Goal: Find specific page/section: Find specific page/section

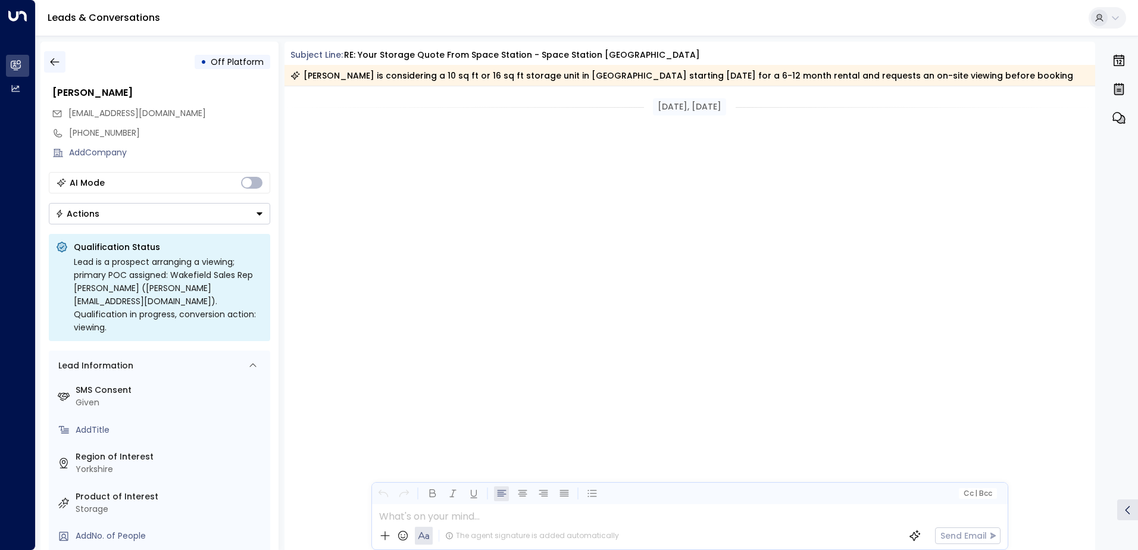
scroll to position [1252, 0]
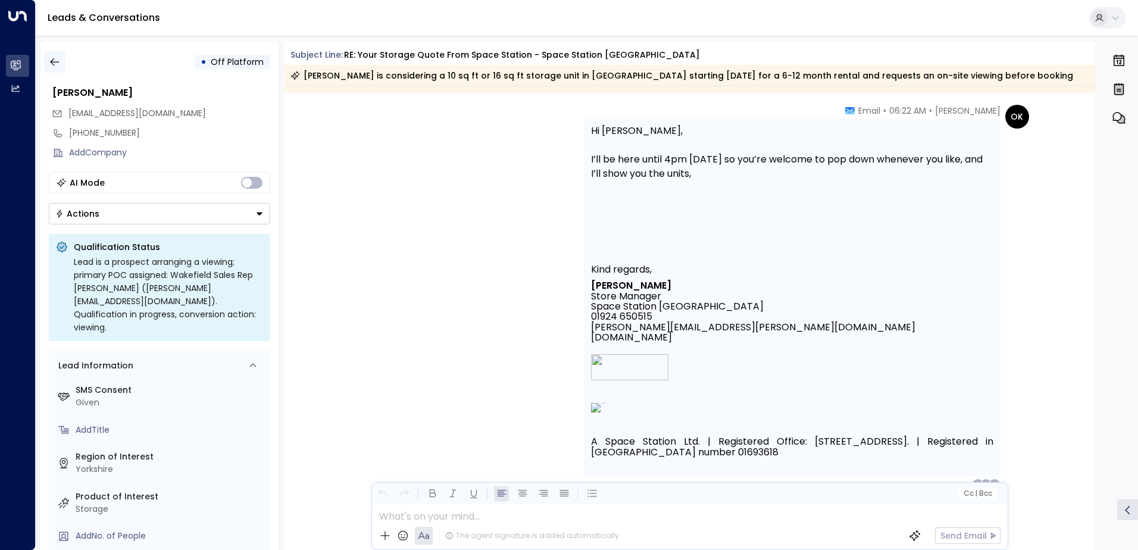
click at [52, 65] on icon "button" at bounding box center [55, 62] width 12 height 12
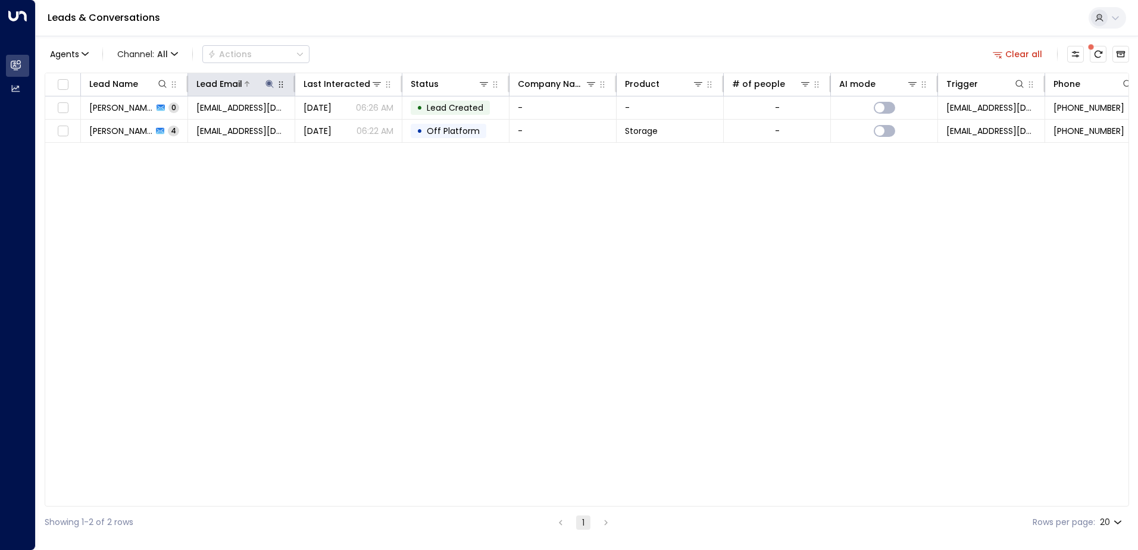
click at [270, 83] on icon at bounding box center [269, 84] width 8 height 8
click at [346, 127] on icon "button" at bounding box center [344, 127] width 8 height 8
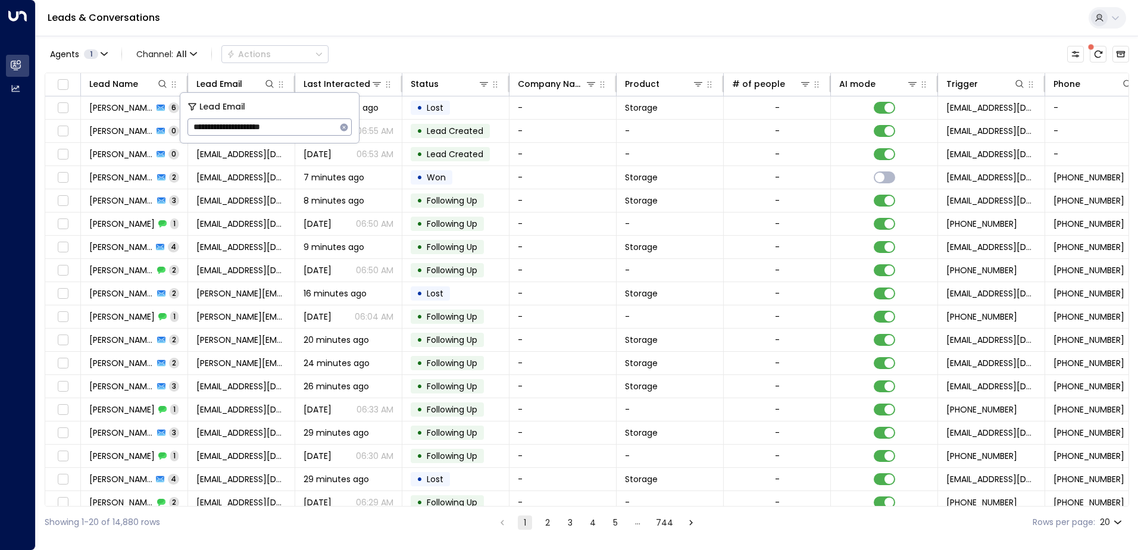
click at [387, 28] on div "Leads & Conversations" at bounding box center [587, 18] width 1102 height 36
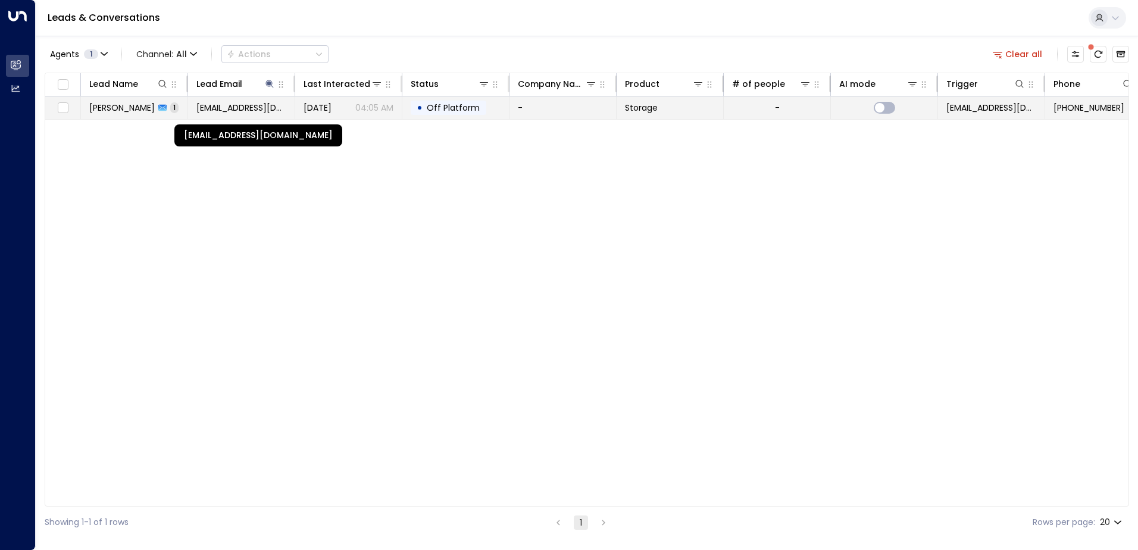
click at [218, 113] on span "[EMAIL_ADDRESS][DOMAIN_NAME]" at bounding box center [241, 108] width 90 height 12
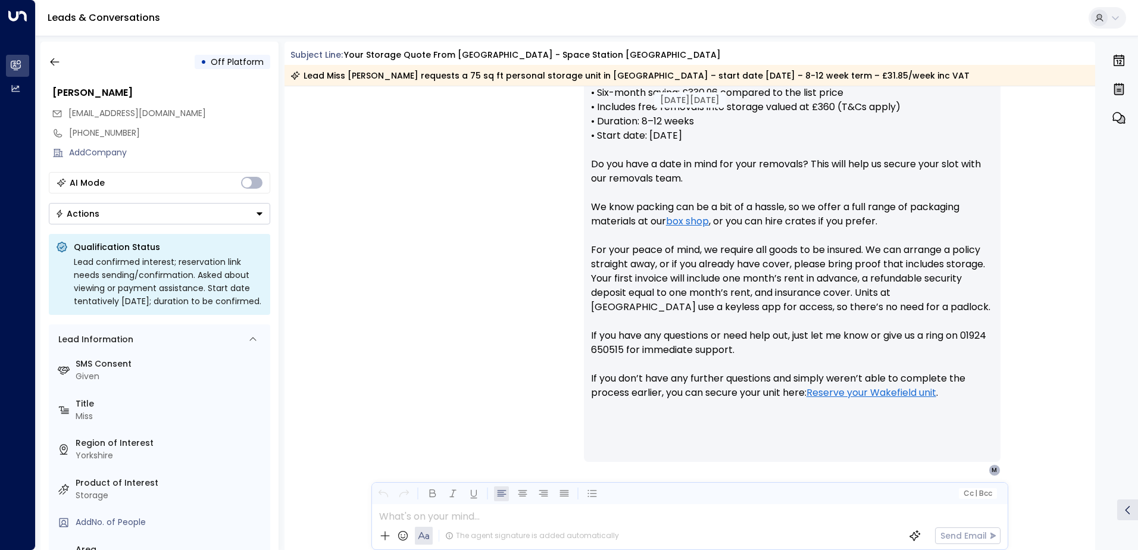
scroll to position [569, 0]
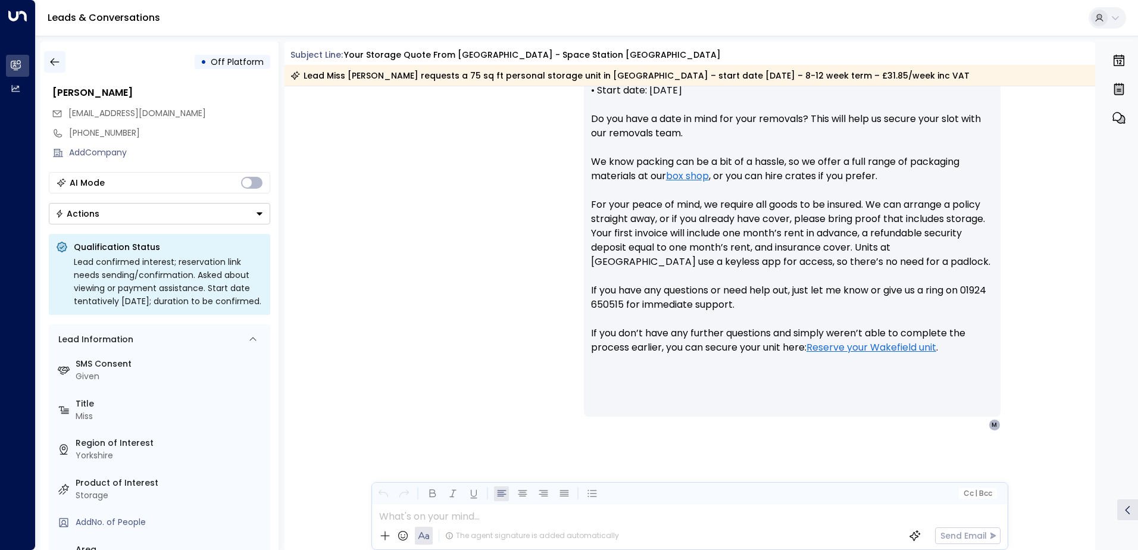
click at [52, 59] on icon "button" at bounding box center [55, 62] width 12 height 12
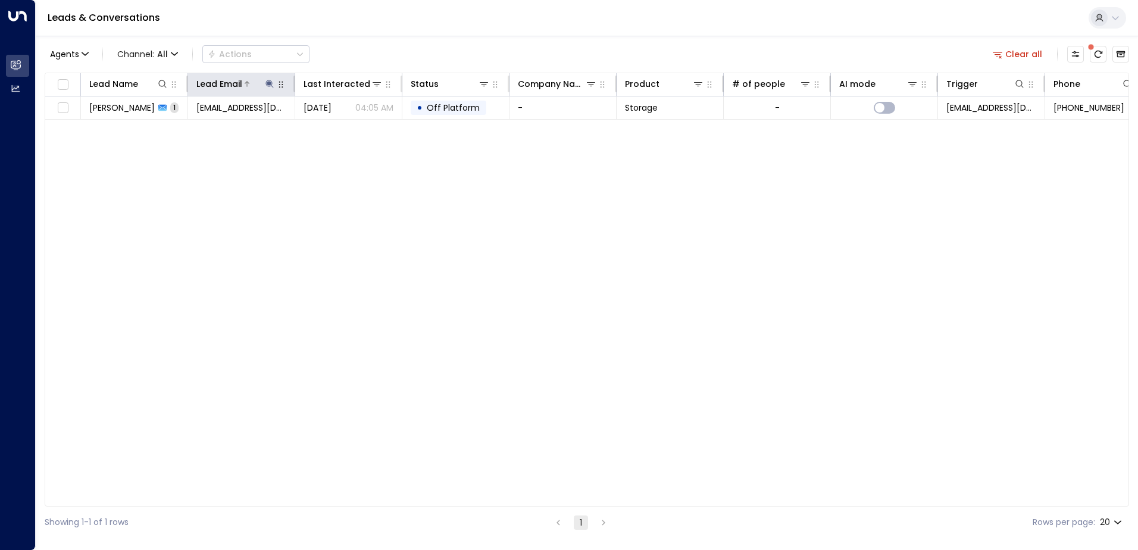
click at [270, 81] on icon at bounding box center [270, 84] width 10 height 10
click at [342, 124] on icon "button" at bounding box center [344, 127] width 8 height 8
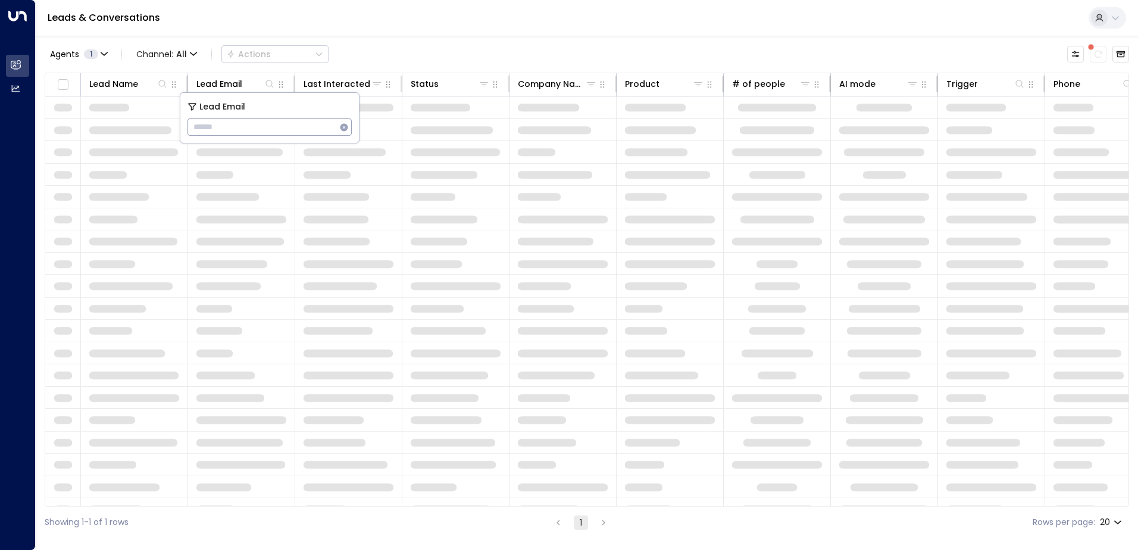
type input "**********"
click at [391, 21] on div "Leads & Conversations" at bounding box center [587, 18] width 1102 height 36
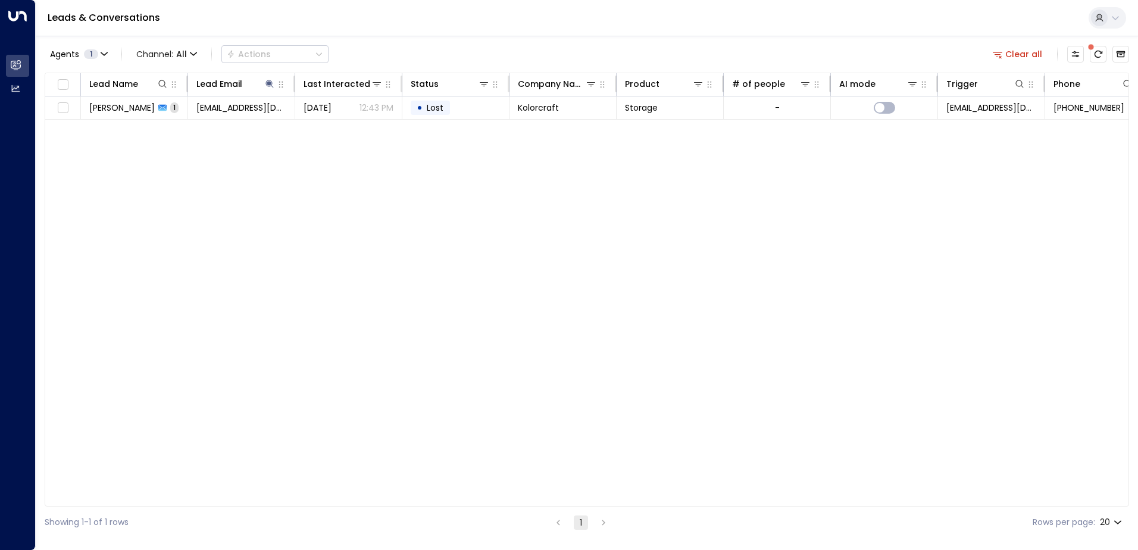
click at [224, 112] on span "[EMAIL_ADDRESS][DOMAIN_NAME]" at bounding box center [241, 108] width 90 height 12
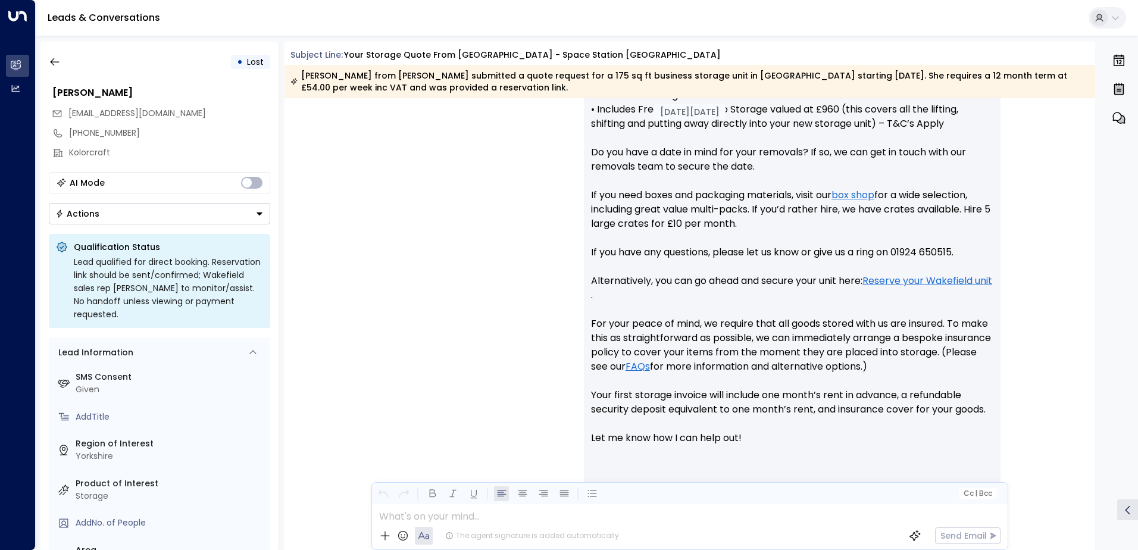
scroll to position [653, 0]
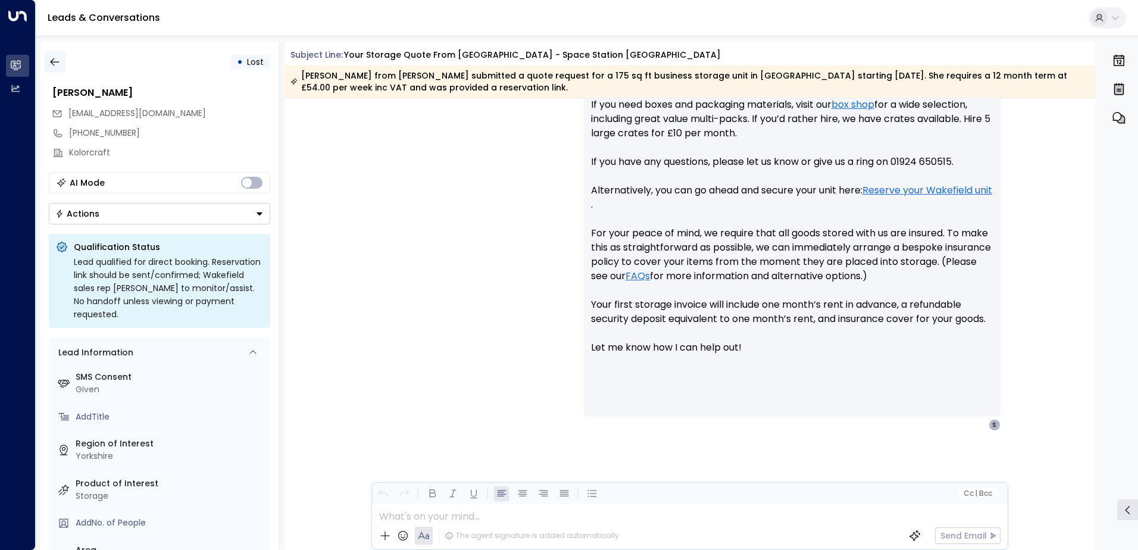
click at [57, 62] on icon "button" at bounding box center [55, 62] width 12 height 12
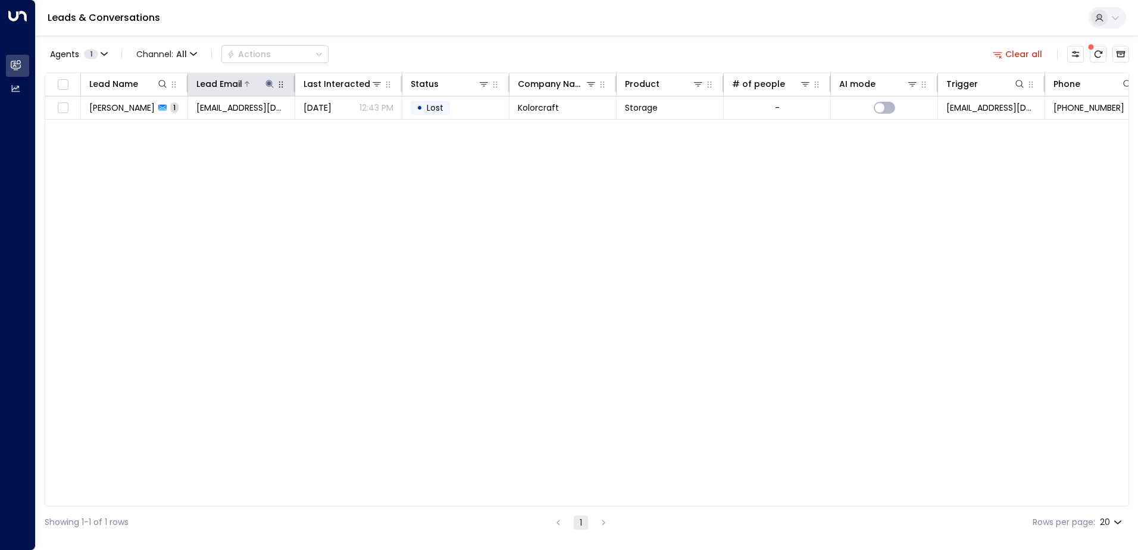
click at [265, 83] on icon at bounding box center [270, 84] width 10 height 10
click at [340, 126] on icon "button" at bounding box center [344, 127] width 8 height 8
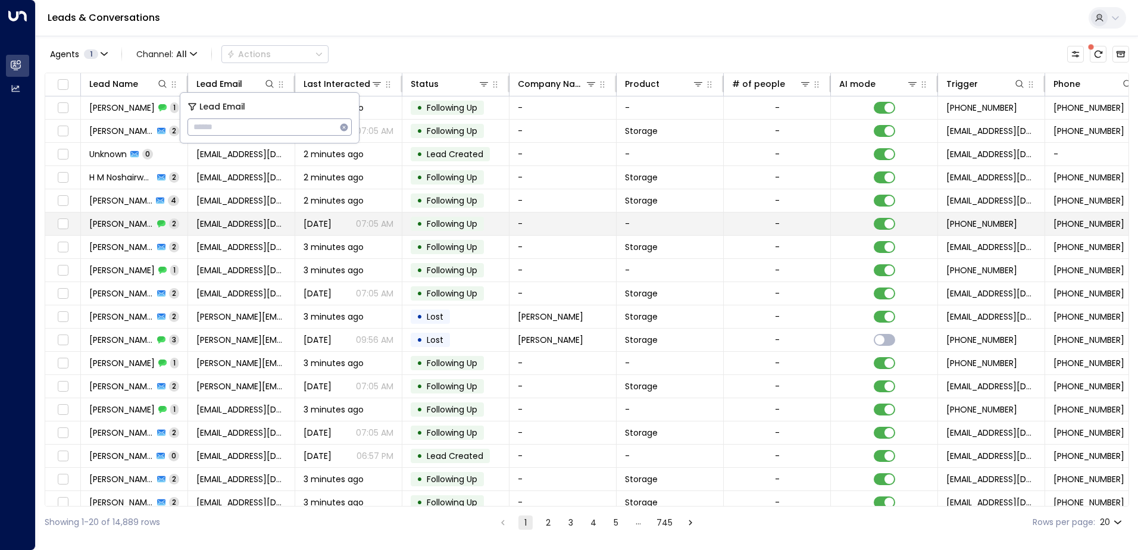
type input "**********"
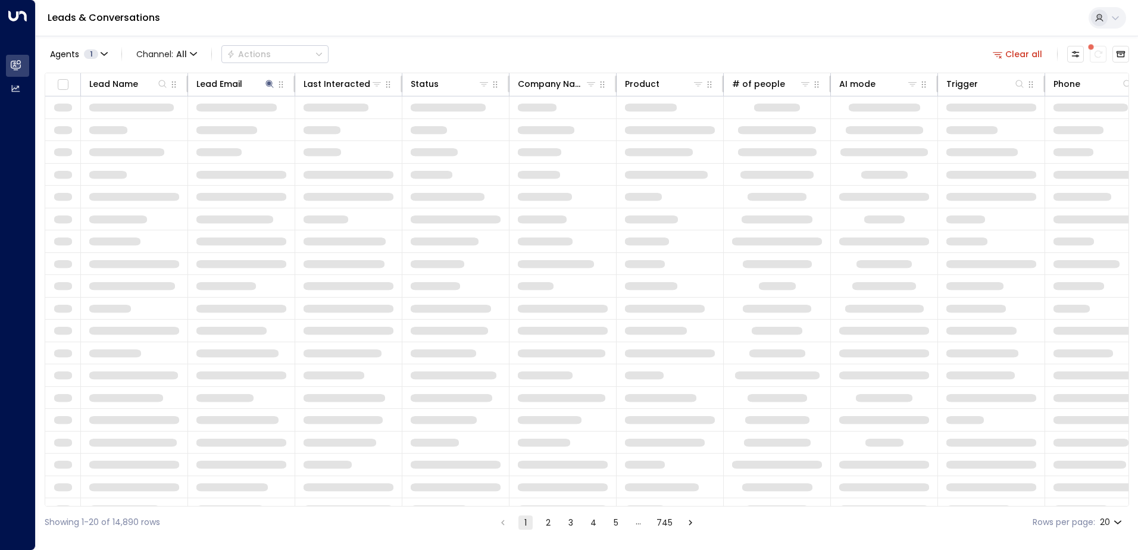
click at [419, 17] on div "Leads & Conversations" at bounding box center [587, 18] width 1102 height 36
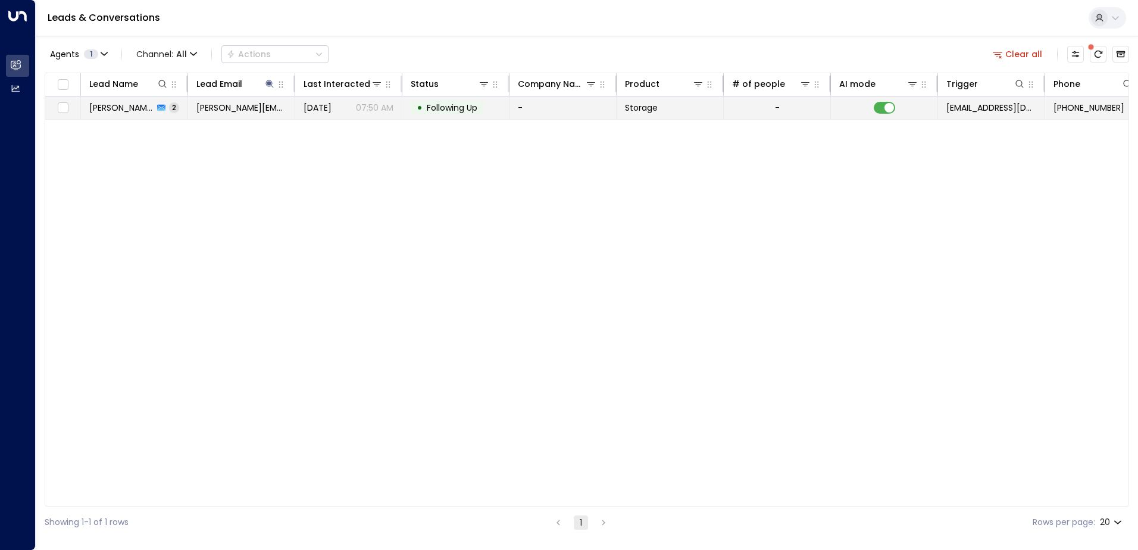
click at [133, 112] on span "[PERSON_NAME]" at bounding box center [121, 108] width 64 height 12
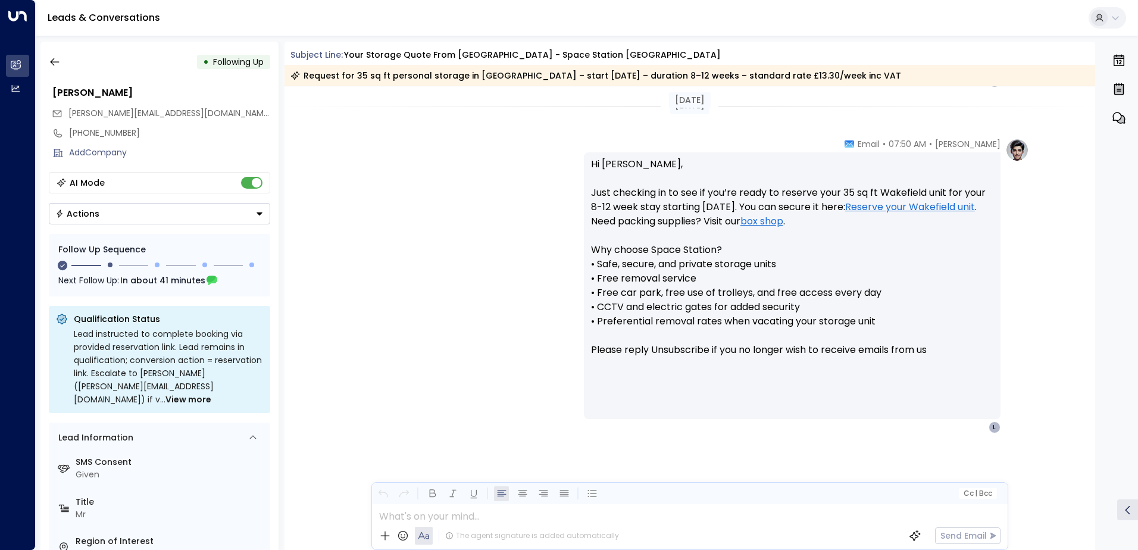
scroll to position [944, 0]
